Goal: Obtain resource: Download file/media

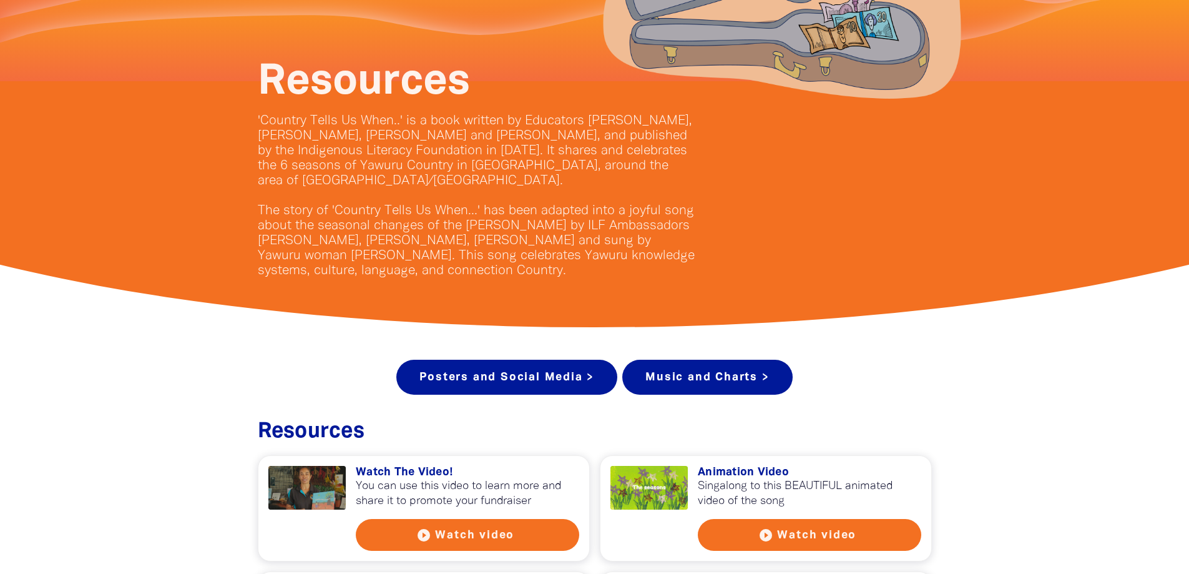
scroll to position [250, 0]
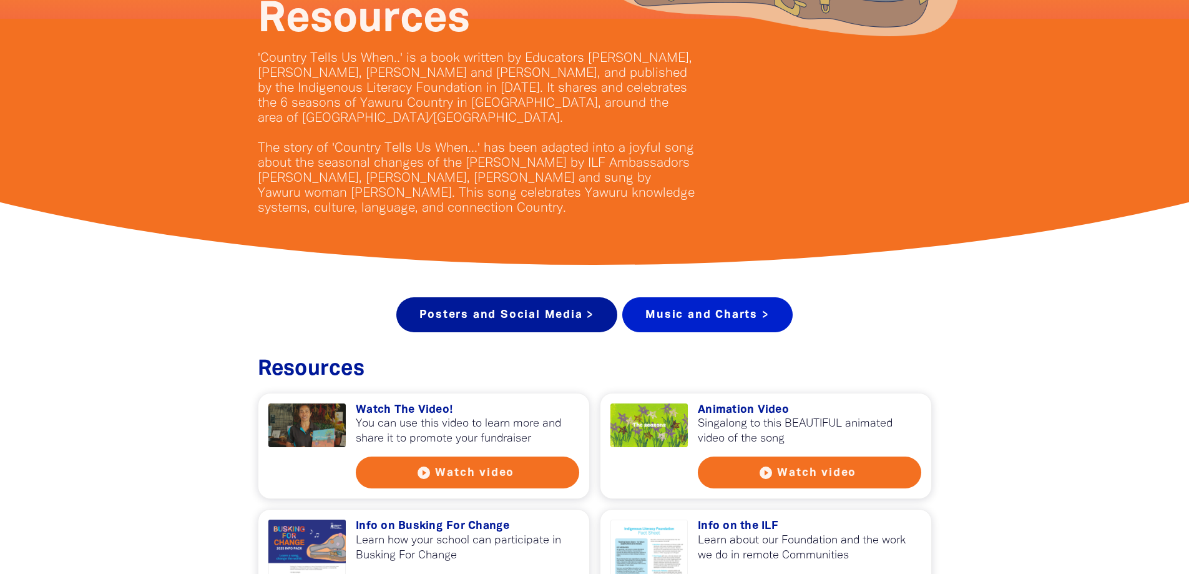
click at [741, 326] on link "Music and Charts >" at bounding box center [707, 314] width 170 height 35
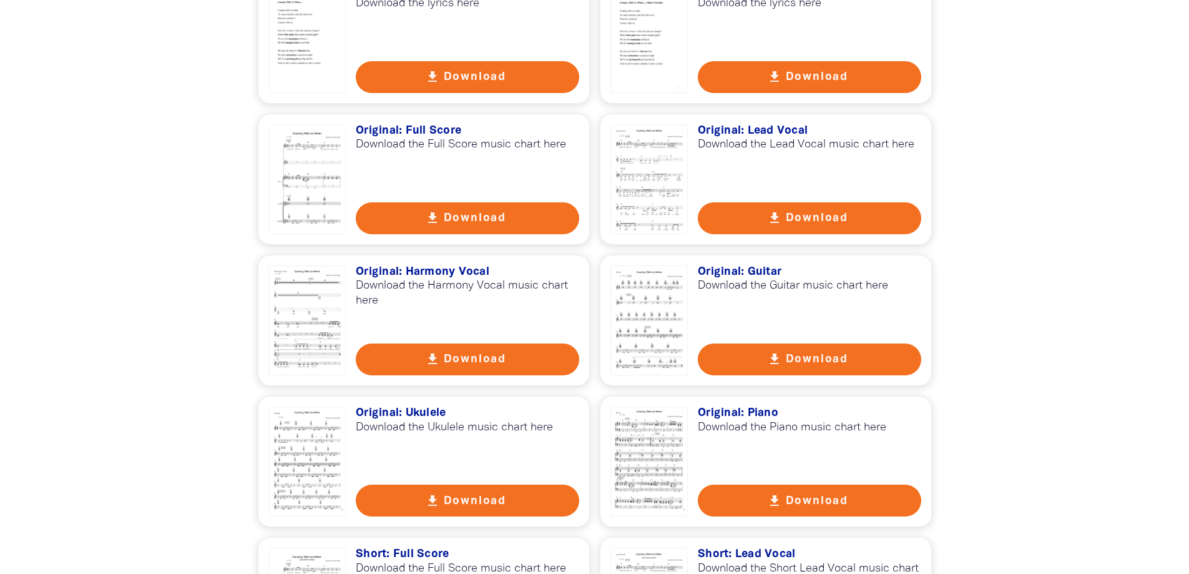
scroll to position [2358, 0]
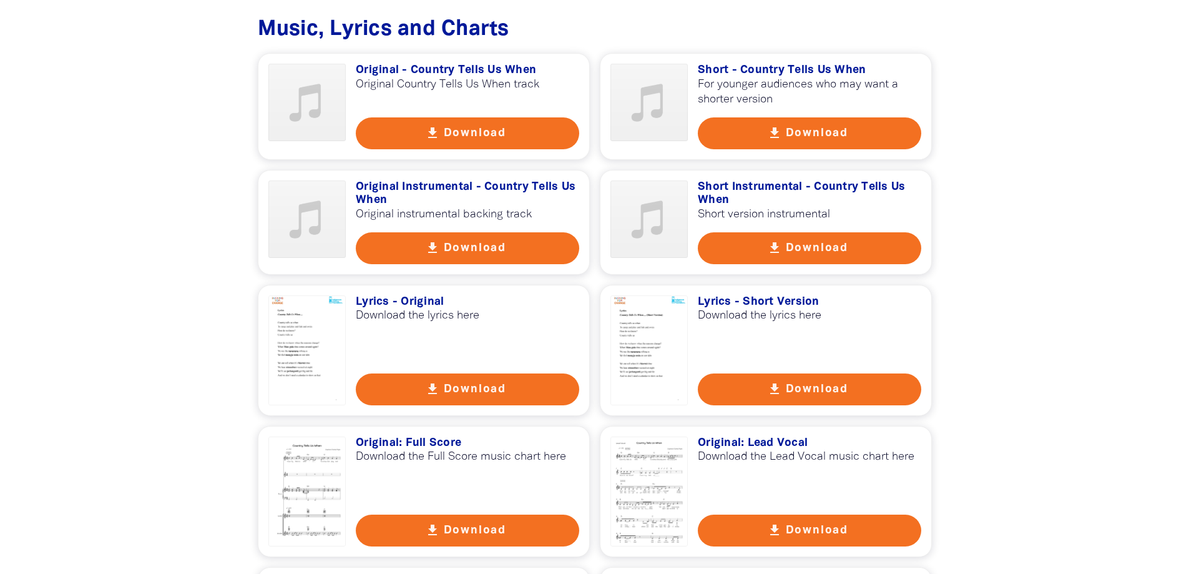
click at [639, 328] on div at bounding box center [649, 350] width 78 height 110
click at [305, 324] on div at bounding box center [307, 350] width 78 height 110
click at [828, 122] on button "get_app Download" at bounding box center [809, 133] width 223 height 32
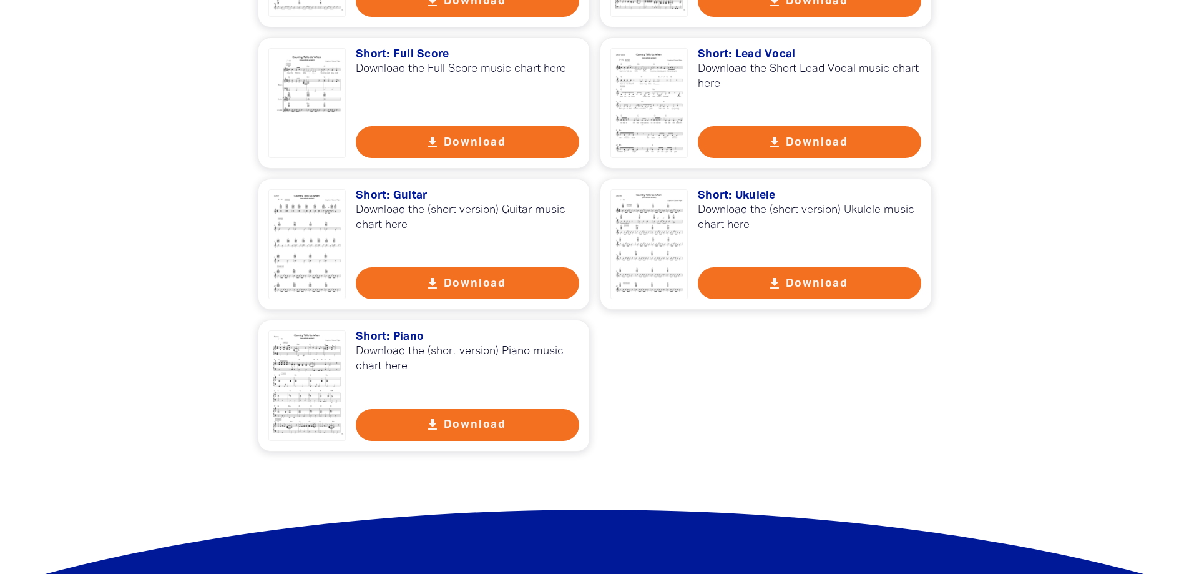
scroll to position [2982, 0]
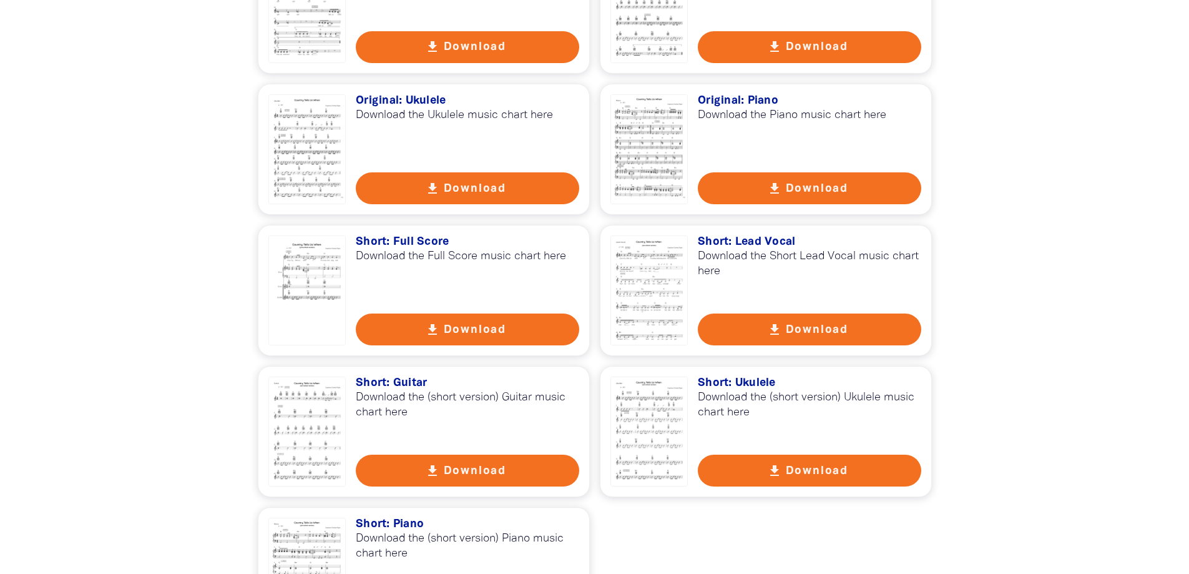
click at [374, 399] on div "get_app Original - Country Tells Us When Original Country Tells Us When track g…" at bounding box center [595, 34] width 674 height 1210
click at [301, 403] on div at bounding box center [307, 431] width 78 height 110
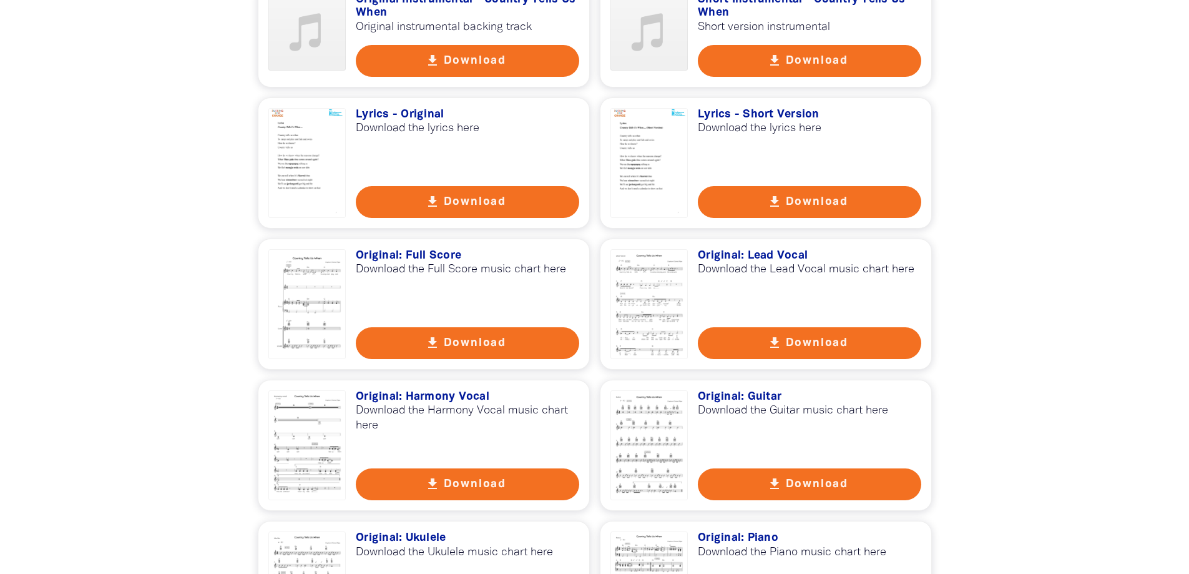
scroll to position [2857, 0]
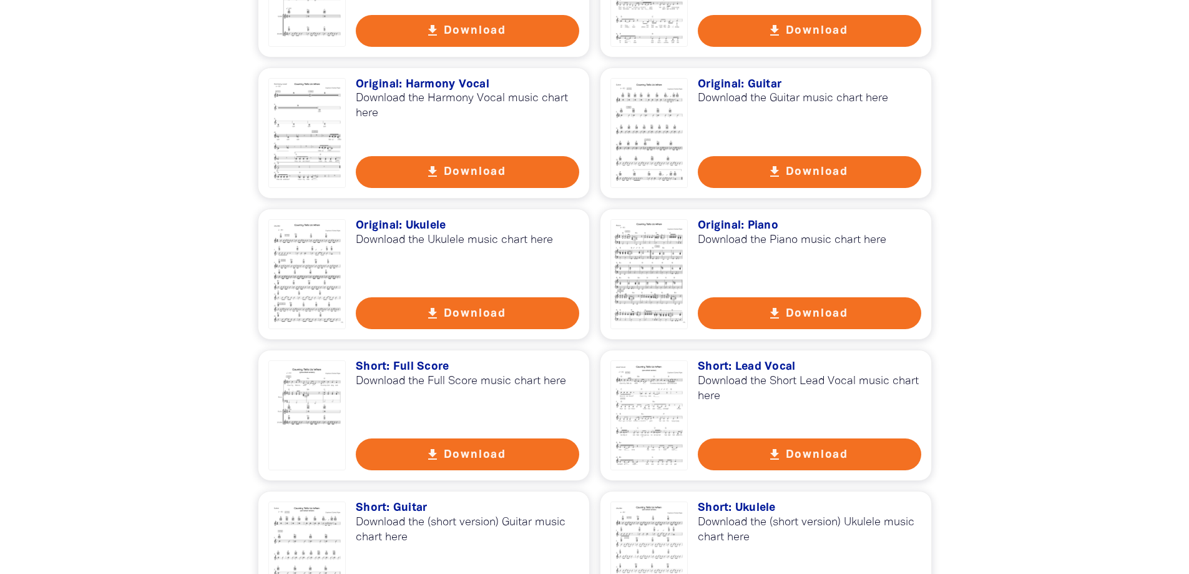
click at [640, 397] on div at bounding box center [649, 415] width 78 height 110
click at [1125, 294] on div at bounding box center [594, 141] width 1189 height 1371
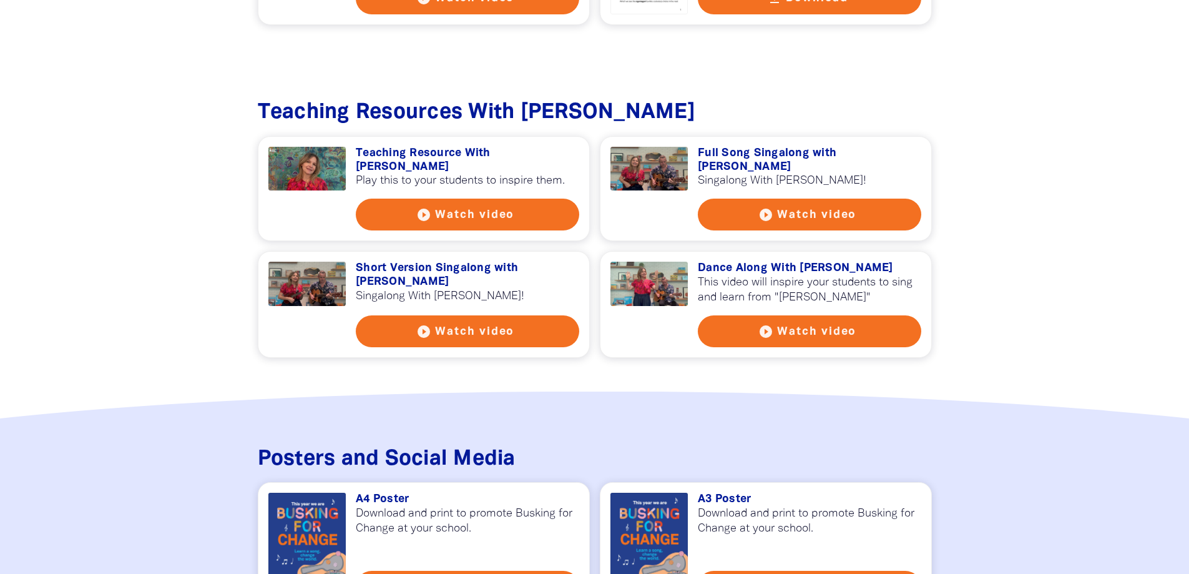
scroll to position [1359, 0]
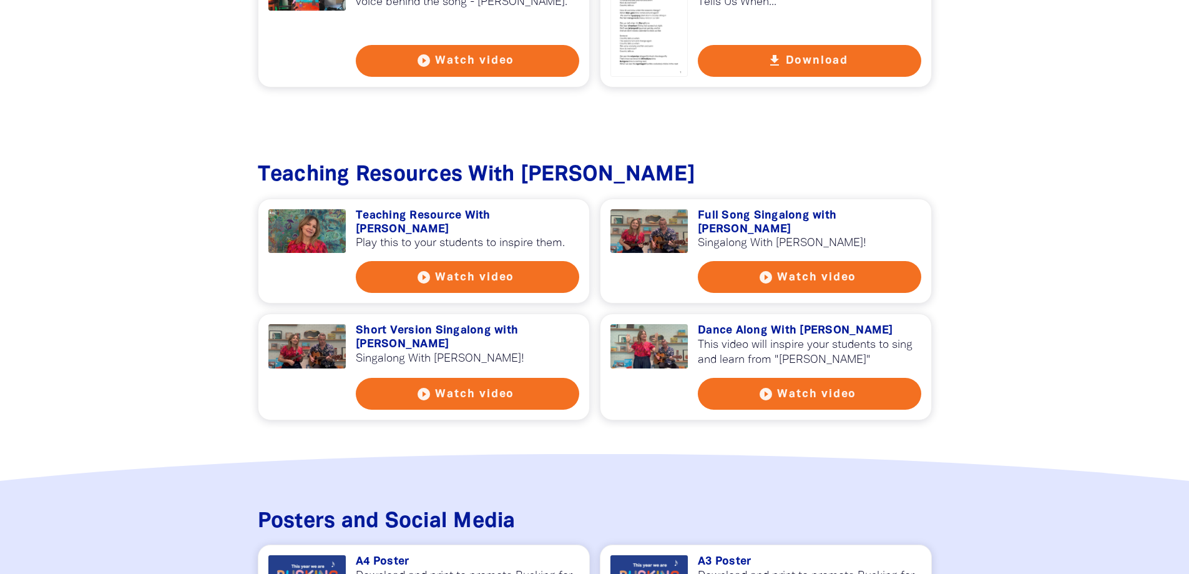
click at [434, 378] on button "play_circle_filled Watch video" at bounding box center [467, 394] width 223 height 32
click at [776, 378] on button "play_circle_filled Watch video" at bounding box center [809, 394] width 223 height 32
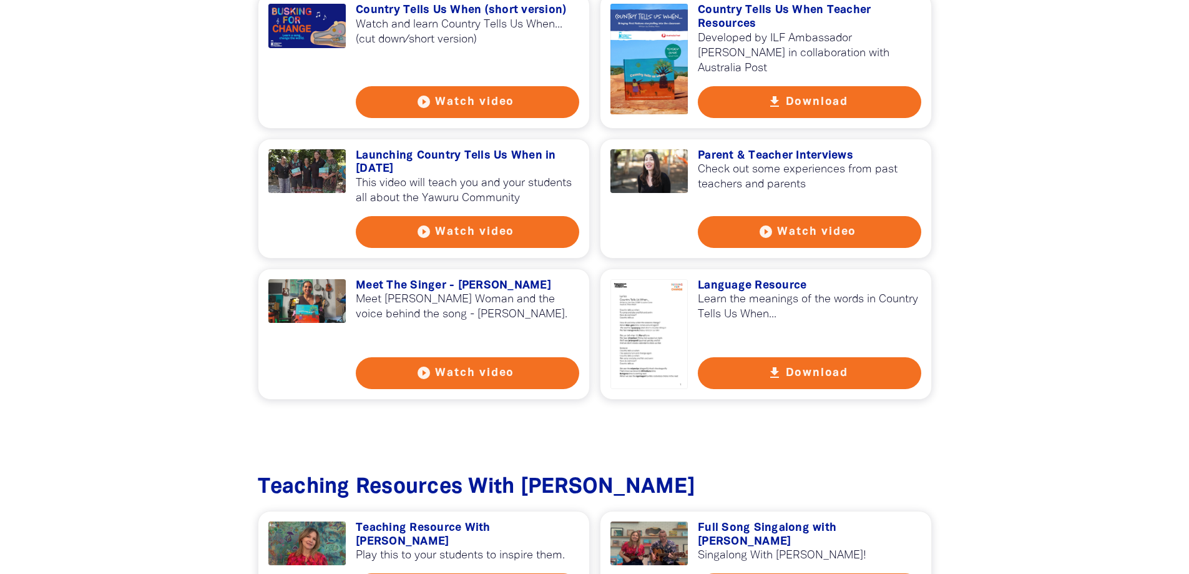
click at [653, 324] on div at bounding box center [649, 334] width 78 height 110
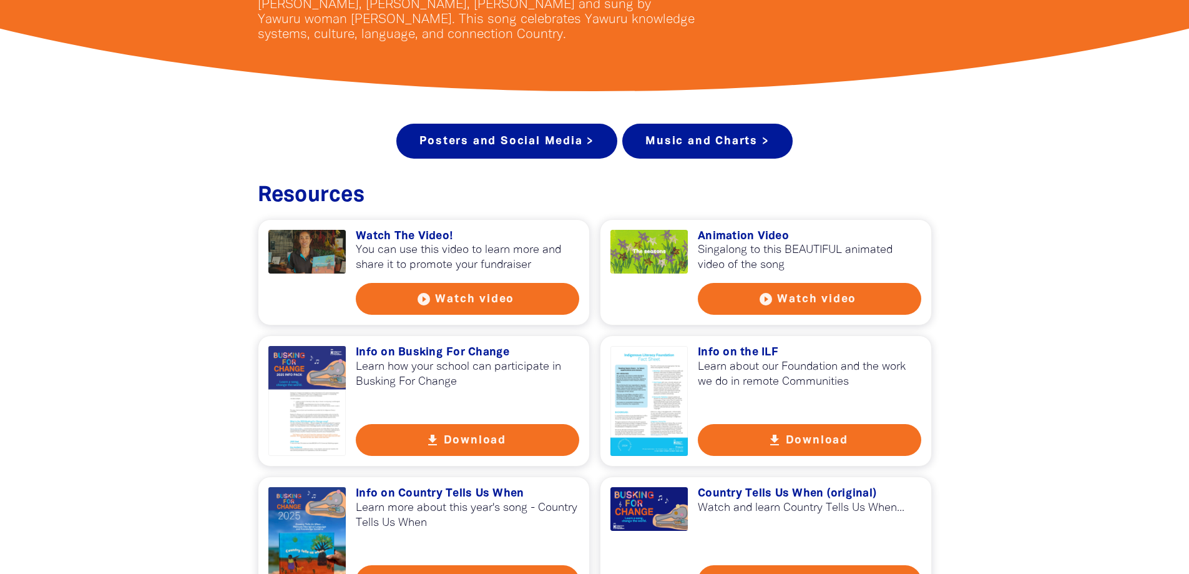
scroll to position [298, 0]
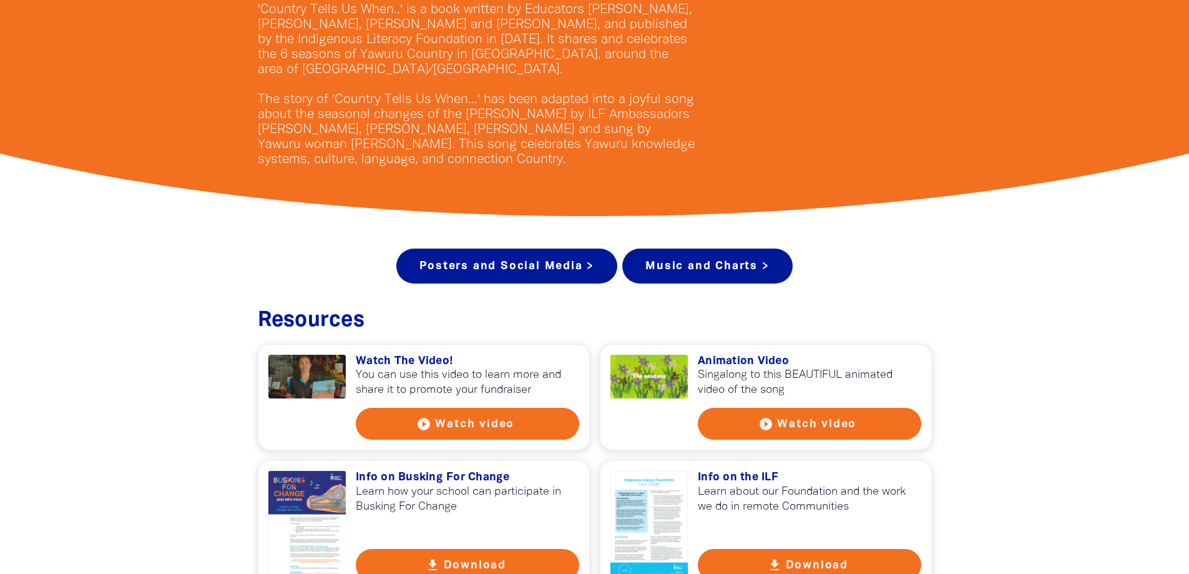
drag, startPoint x: 980, startPoint y: 296, endPoint x: 979, endPoint y: 311, distance: 15.7
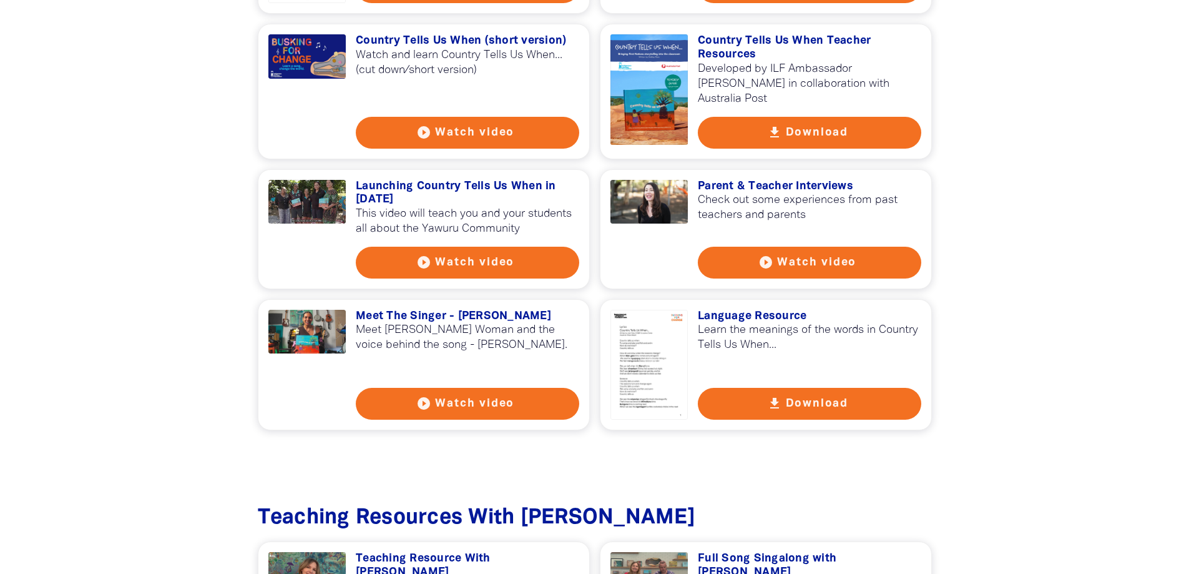
scroll to position [0, 0]
